Goal: Task Accomplishment & Management: Manage account settings

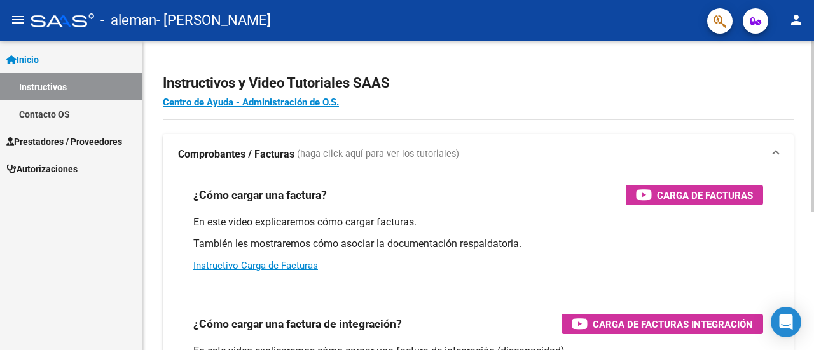
scroll to position [64, 0]
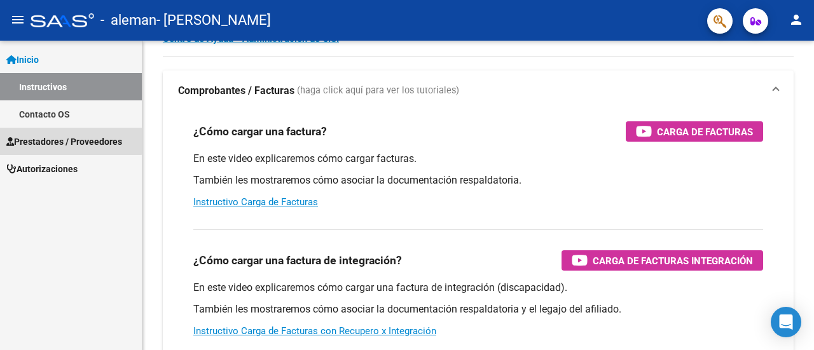
click at [69, 141] on span "Prestadores / Proveedores" at bounding box center [64, 142] width 116 height 14
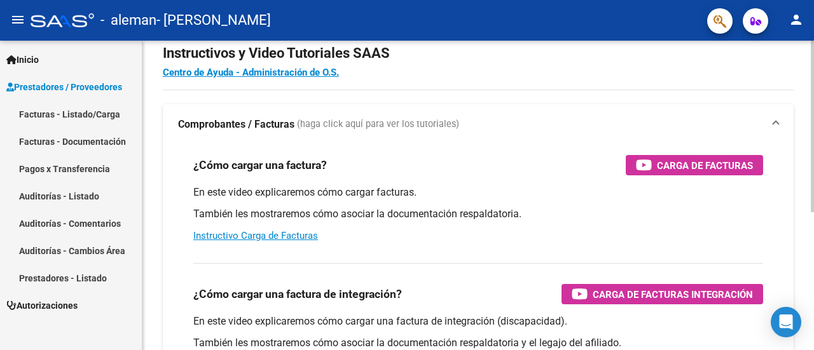
scroll to position [0, 0]
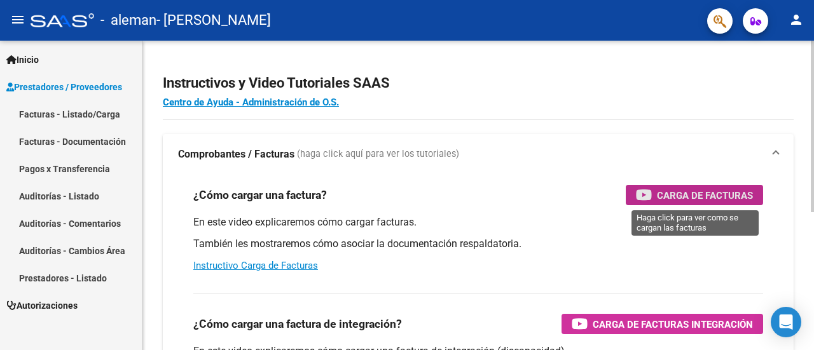
click at [679, 195] on span "Carga de Facturas" at bounding box center [705, 196] width 96 height 16
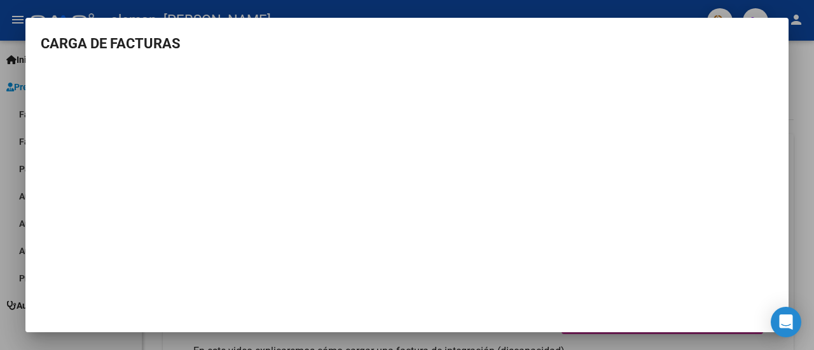
click at [804, 86] on div at bounding box center [407, 175] width 814 height 350
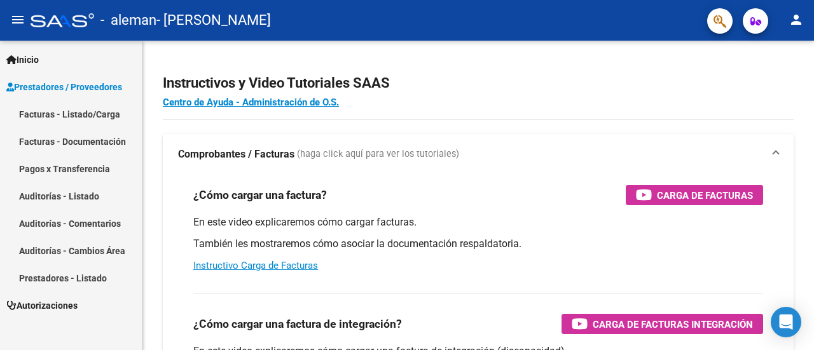
click at [25, 8] on mat-toolbar "menu - [PERSON_NAME] person" at bounding box center [407, 20] width 814 height 41
click at [18, 21] on mat-icon "menu" at bounding box center [17, 19] width 15 height 15
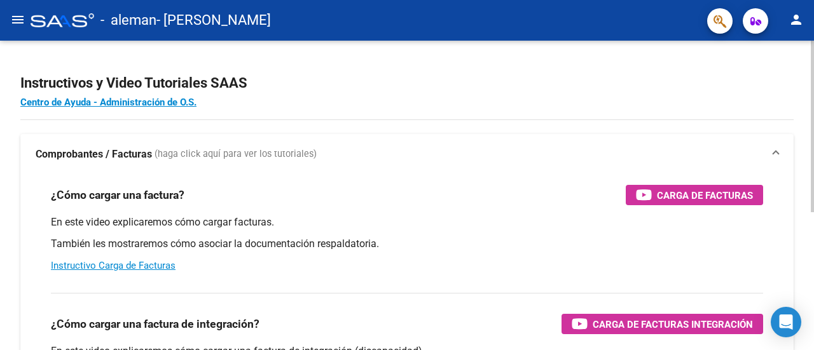
scroll to position [64, 0]
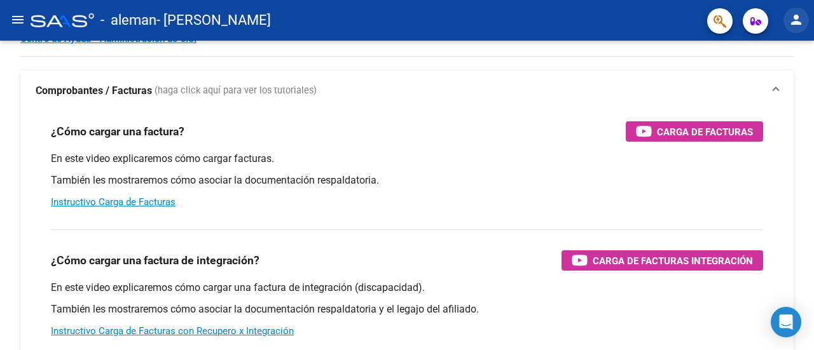
click at [790, 25] on mat-icon "person" at bounding box center [795, 19] width 15 height 15
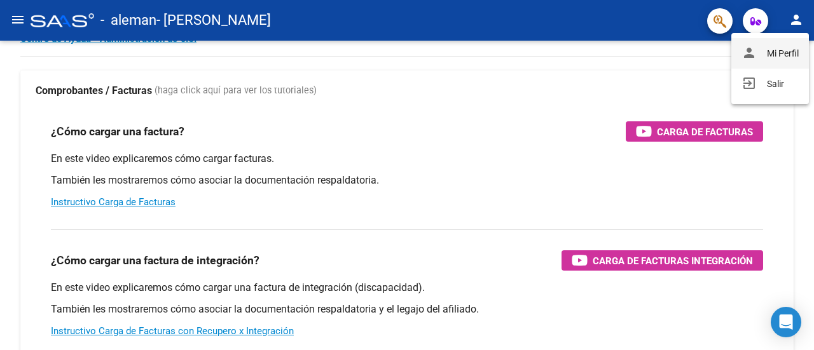
click at [778, 55] on button "person Mi Perfil" at bounding box center [770, 53] width 78 height 31
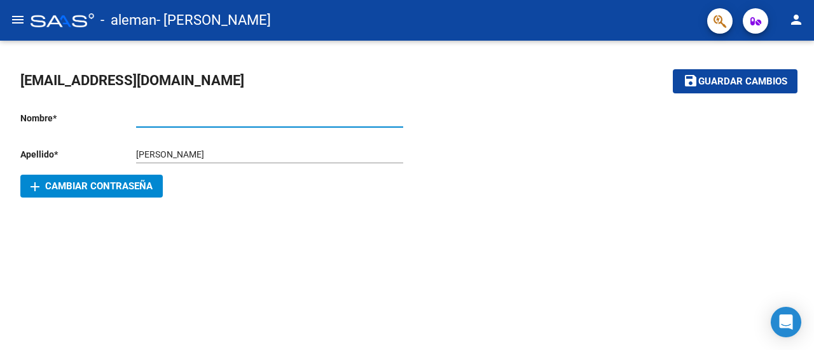
click at [184, 116] on input "Ingresar nombre" at bounding box center [269, 118] width 267 height 11
type input "[PERSON_NAME]"
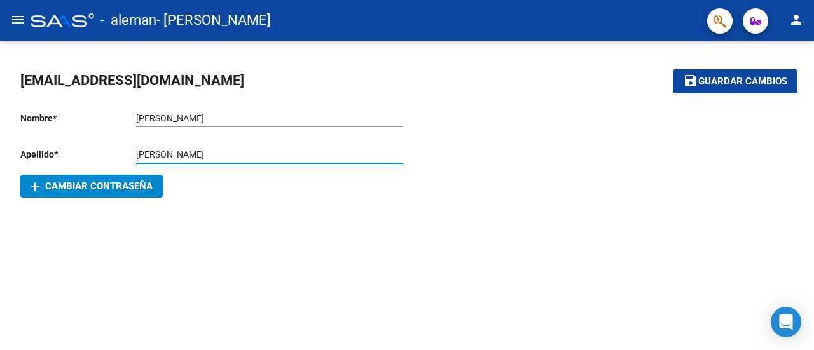
drag, startPoint x: 262, startPoint y: 155, endPoint x: 0, endPoint y: 129, distance: 263.3
click at [0, 139] on div "[EMAIL_ADDRESS][DOMAIN_NAME] save Guardar cambios Nombre * [PERSON_NAME] nombre…" at bounding box center [407, 135] width 814 height 188
type input "[PERSON_NAME]"
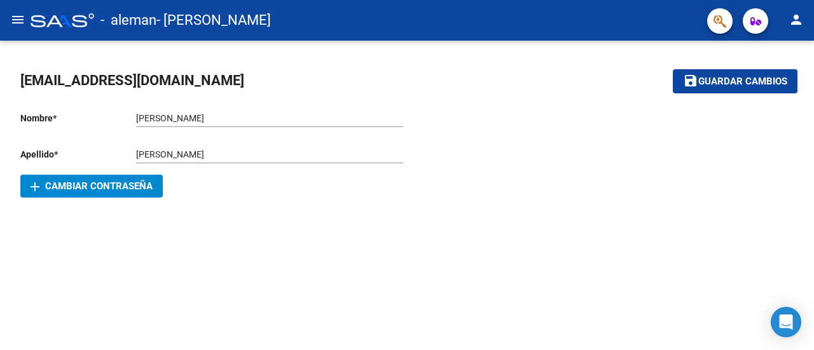
click at [458, 144] on div at bounding box center [600, 150] width 387 height 96
click at [732, 88] on button "save Guardar cambios" at bounding box center [735, 81] width 125 height 24
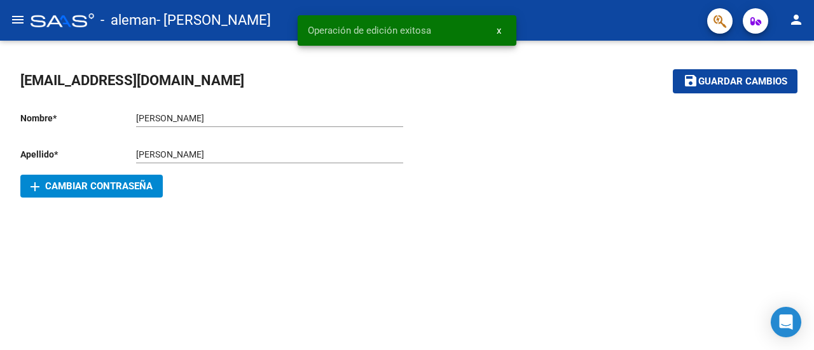
click at [14, 15] on mat-icon "menu" at bounding box center [17, 19] width 15 height 15
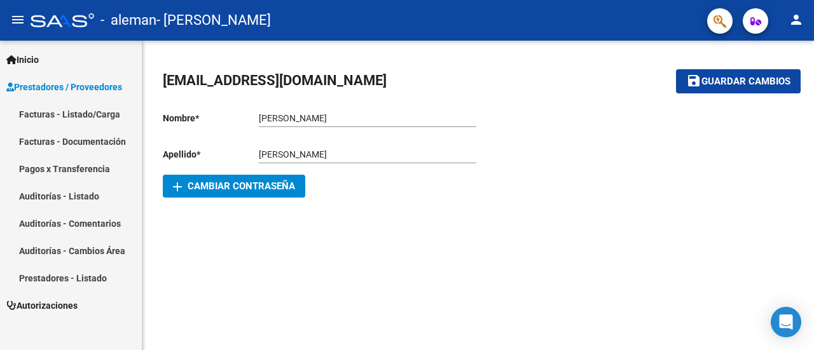
click at [85, 113] on link "Facturas - Listado/Carga" at bounding box center [71, 113] width 142 height 27
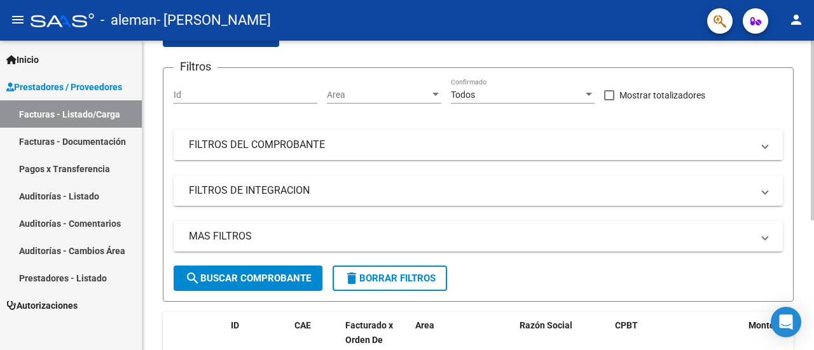
scroll to position [127, 0]
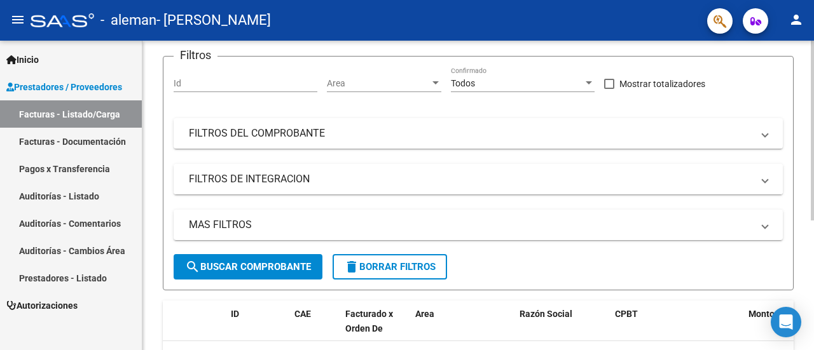
click at [396, 178] on mat-panel-title "FILTROS DE INTEGRACION" at bounding box center [470, 179] width 563 height 14
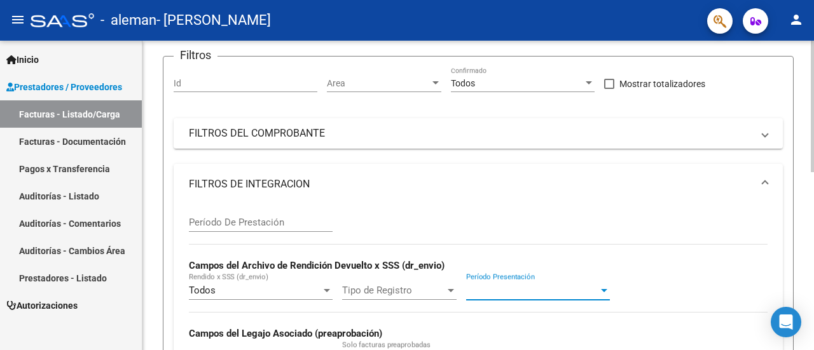
click at [546, 294] on span "Período Presentación" at bounding box center [532, 290] width 132 height 11
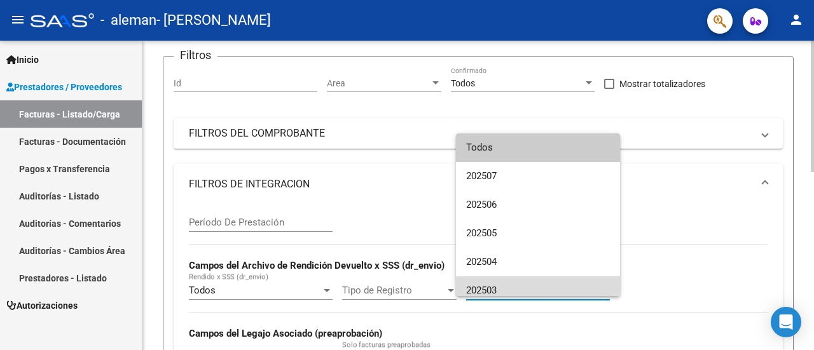
click at [546, 294] on span "202503" at bounding box center [538, 291] width 144 height 29
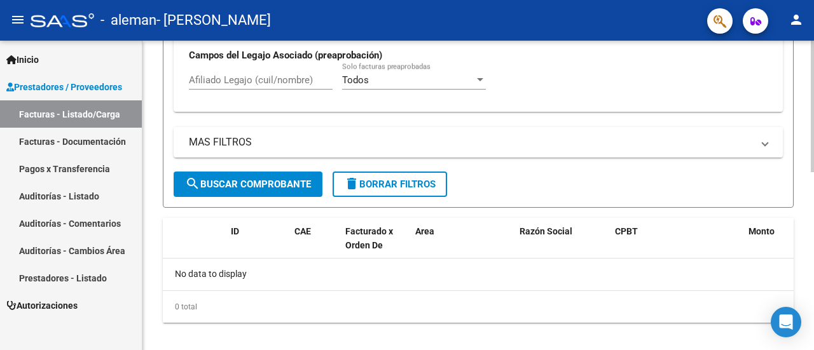
scroll to position [419, 0]
